Goal: Task Accomplishment & Management: Manage account settings

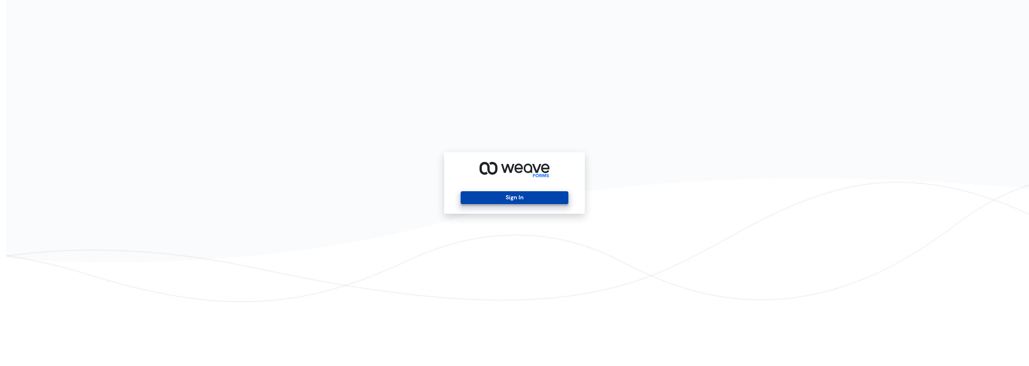
click at [521, 195] on button "Sign In" at bounding box center [514, 197] width 107 height 13
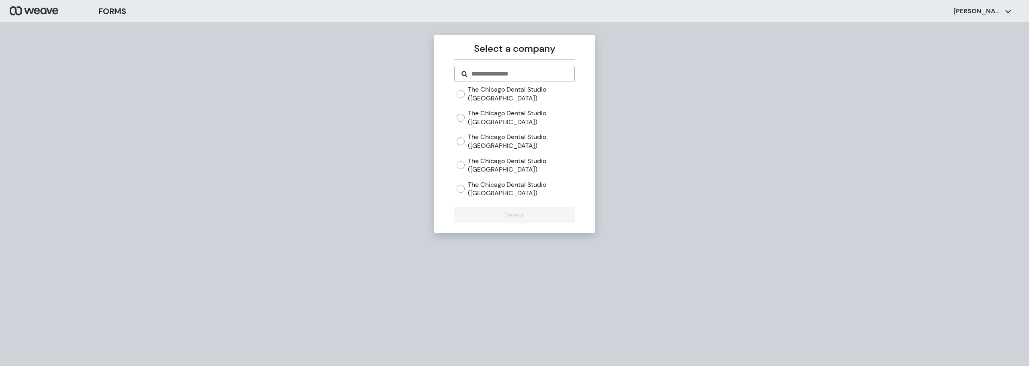
click at [477, 193] on label "The Chicago Dental Studio ([GEOGRAPHIC_DATA])" at bounding box center [521, 188] width 107 height 17
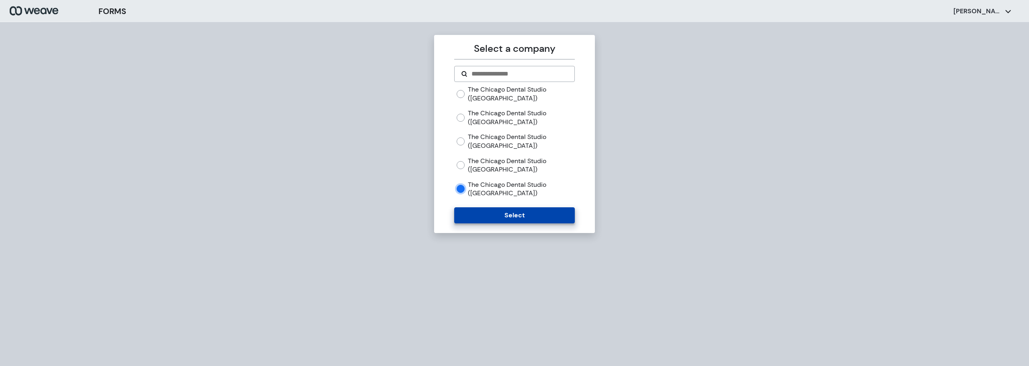
click at [496, 219] on button "Select" at bounding box center [514, 215] width 120 height 16
